Goal: Information Seeking & Learning: Learn about a topic

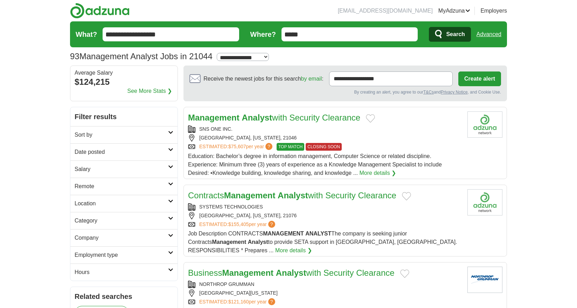
click at [319, 195] on link "Contracts Management Analyst with Security Clearance" at bounding box center [292, 194] width 208 height 9
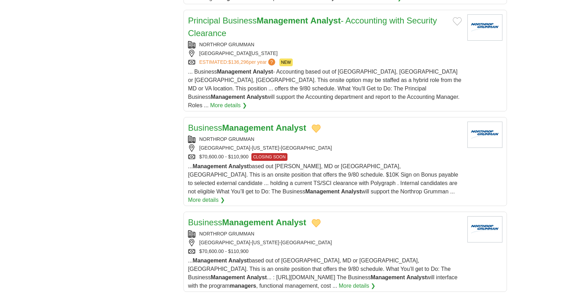
scroll to position [810, 0]
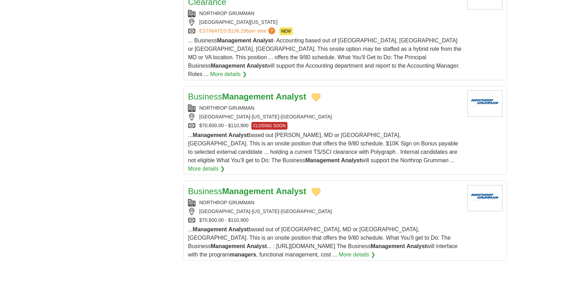
click at [295, 186] on strong "Analyst" at bounding box center [291, 190] width 30 height 9
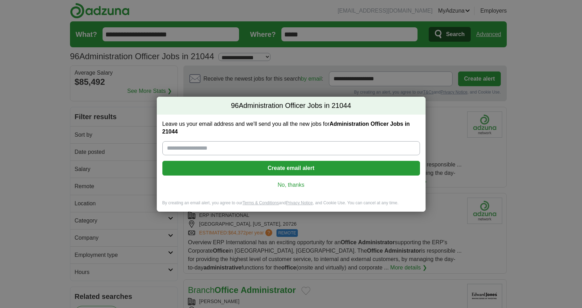
click at [223, 148] on input "Leave us your email address and we'll send you all the new jobs for Administrat…" at bounding box center [290, 148] width 257 height 14
type input "**********"
click at [305, 169] on button "Create email alert" at bounding box center [290, 168] width 257 height 15
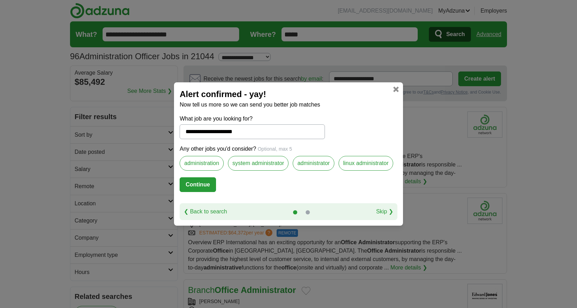
click at [206, 164] on label "administration" at bounding box center [201, 163] width 44 height 15
click at [197, 185] on button "Continue" at bounding box center [197, 184] width 36 height 15
select select "**"
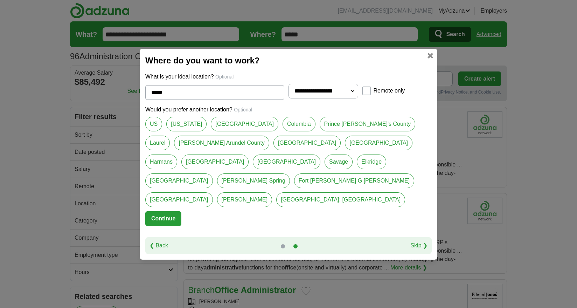
click at [176, 211] on button "Continue" at bounding box center [163, 218] width 36 height 15
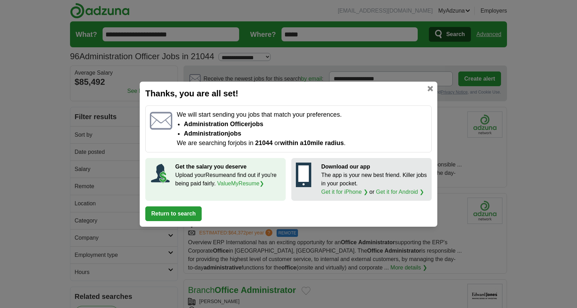
click at [432, 89] on link at bounding box center [430, 89] width 6 height 6
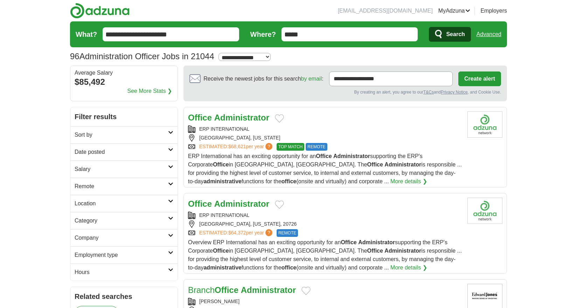
click at [169, 166] on icon at bounding box center [170, 166] width 5 height 3
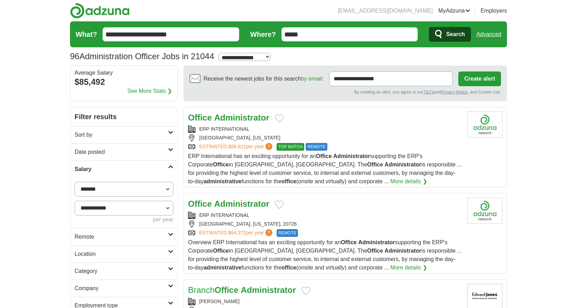
select select "*****"
click at [159, 236] on button "Apply" at bounding box center [156, 236] width 33 height 15
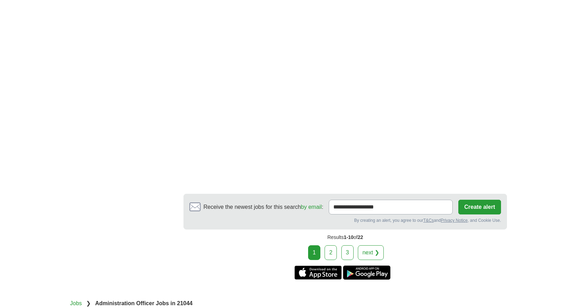
scroll to position [1290, 0]
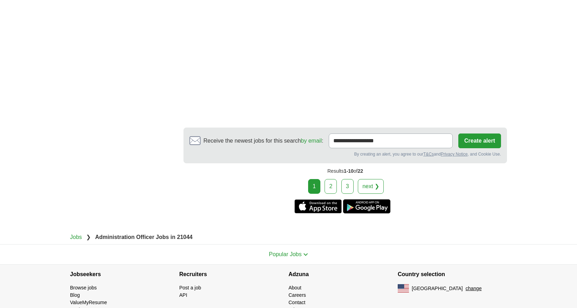
click at [333, 179] on link "2" at bounding box center [330, 186] width 12 height 15
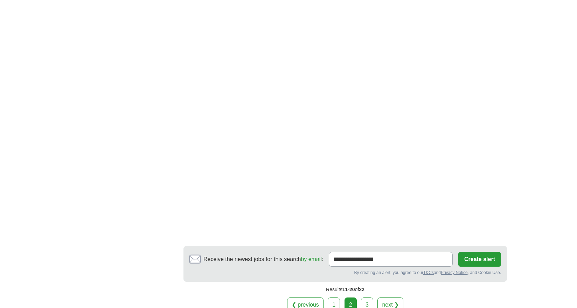
scroll to position [1103, 0]
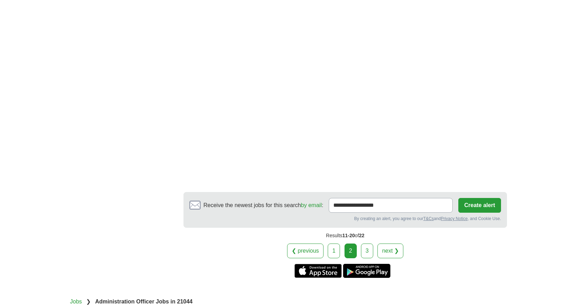
click at [368, 243] on link "3" at bounding box center [367, 250] width 12 height 15
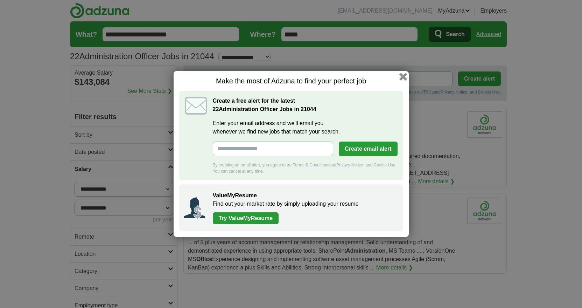
click at [402, 76] on button "button" at bounding box center [403, 77] width 8 height 8
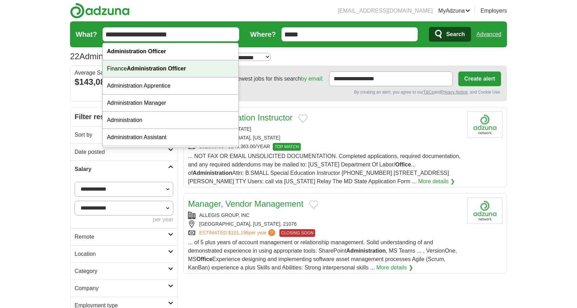
click at [184, 69] on strong "Administration Officer" at bounding box center [156, 68] width 59 height 6
type input "**********"
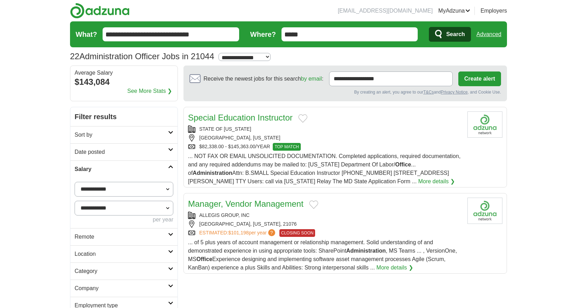
click at [460, 35] on span "Search" at bounding box center [455, 34] width 19 height 14
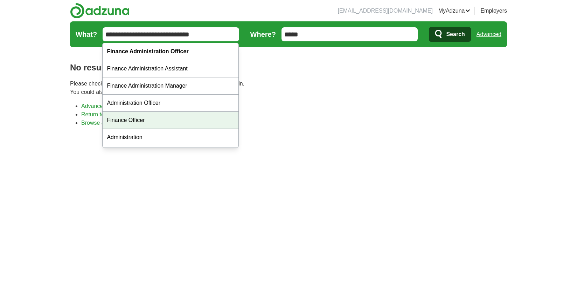
click at [146, 117] on div "Finance Officer" at bounding box center [171, 120] width 136 height 17
type input "**********"
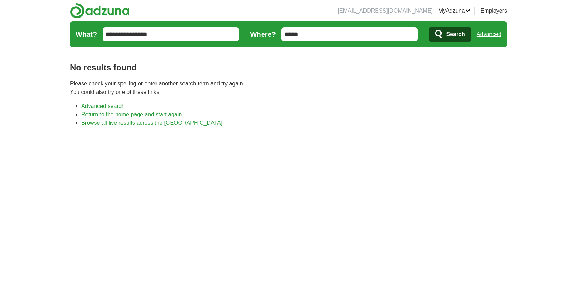
click at [455, 38] on span "Search" at bounding box center [455, 34] width 19 height 14
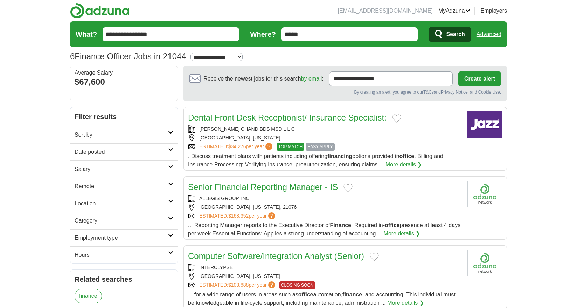
click at [0, 0] on link "ApplyIQ" at bounding box center [0, 0] width 0 height 0
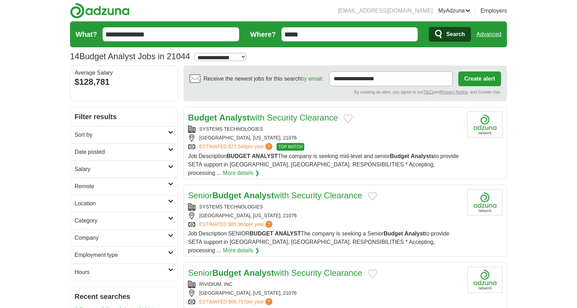
click at [169, 164] on link "Salary" at bounding box center [123, 168] width 107 height 17
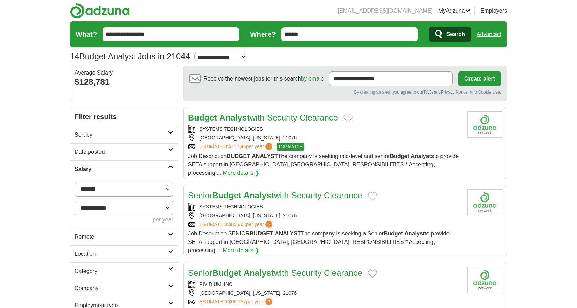
select select "*****"
click at [159, 235] on button "Apply" at bounding box center [156, 236] width 33 height 15
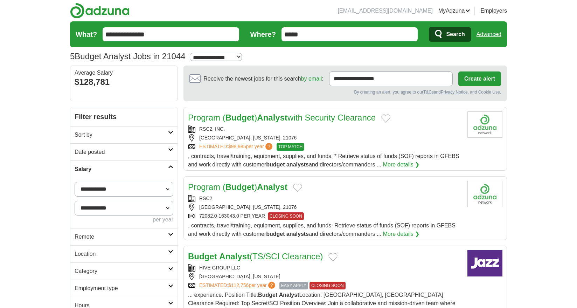
click at [400, 136] on div "[GEOGRAPHIC_DATA], [US_STATE], 21076" at bounding box center [325, 137] width 274 height 7
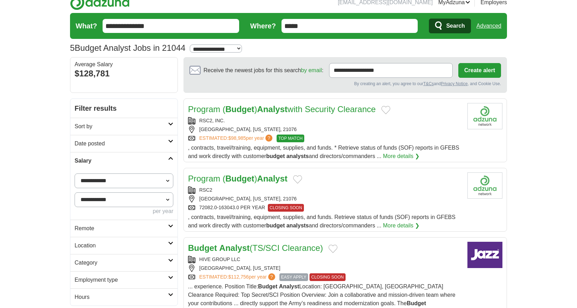
scroll to position [25, 0]
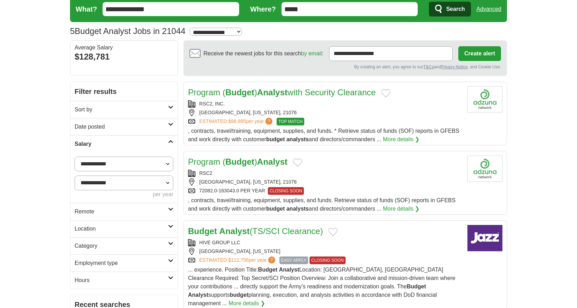
click at [260, 160] on strong "Analyst" at bounding box center [272, 161] width 30 height 9
click at [394, 94] on div "Program ( Budget ) Analyst with Security Clearance" at bounding box center [325, 92] width 274 height 13
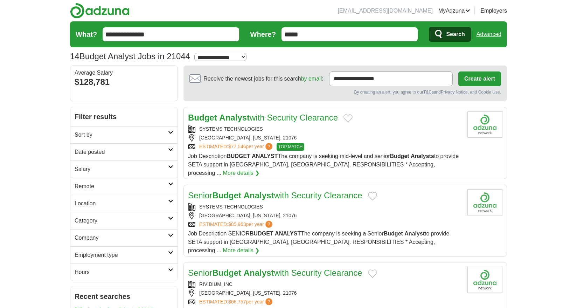
click at [168, 169] on link "Salary" at bounding box center [123, 168] width 107 height 17
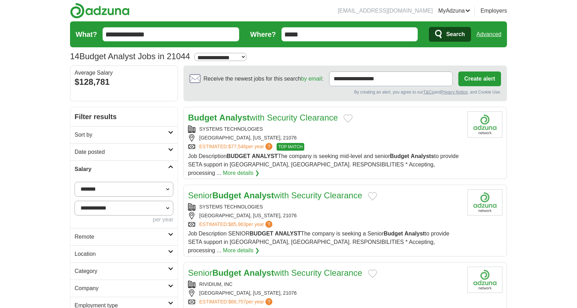
select select "*****"
click at [155, 234] on button "Apply" at bounding box center [156, 236] width 33 height 15
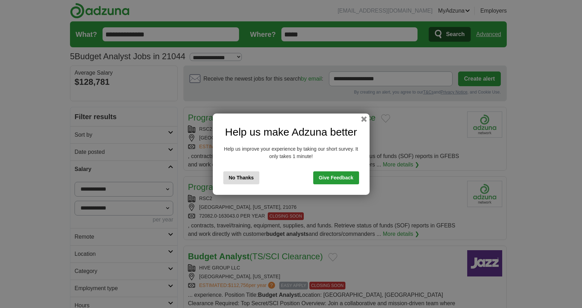
click at [244, 176] on button "No Thanks" at bounding box center [241, 177] width 36 height 13
